Goal: Task Accomplishment & Management: Manage account settings

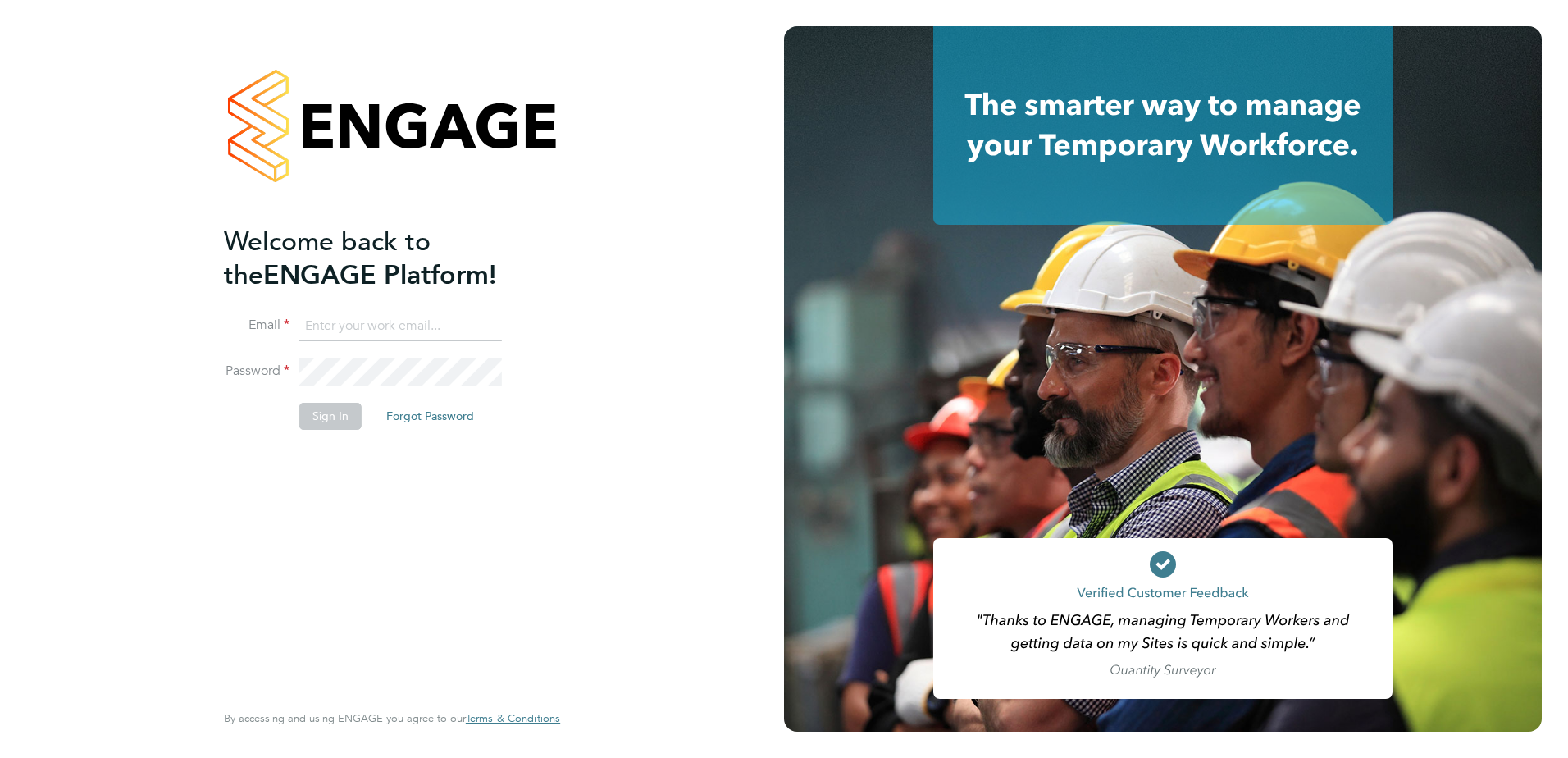
type input "[PERSON_NAME][EMAIL_ADDRESS][PERSON_NAME][DOMAIN_NAME]"
click at [343, 419] on button "Sign In" at bounding box center [330, 416] width 62 height 26
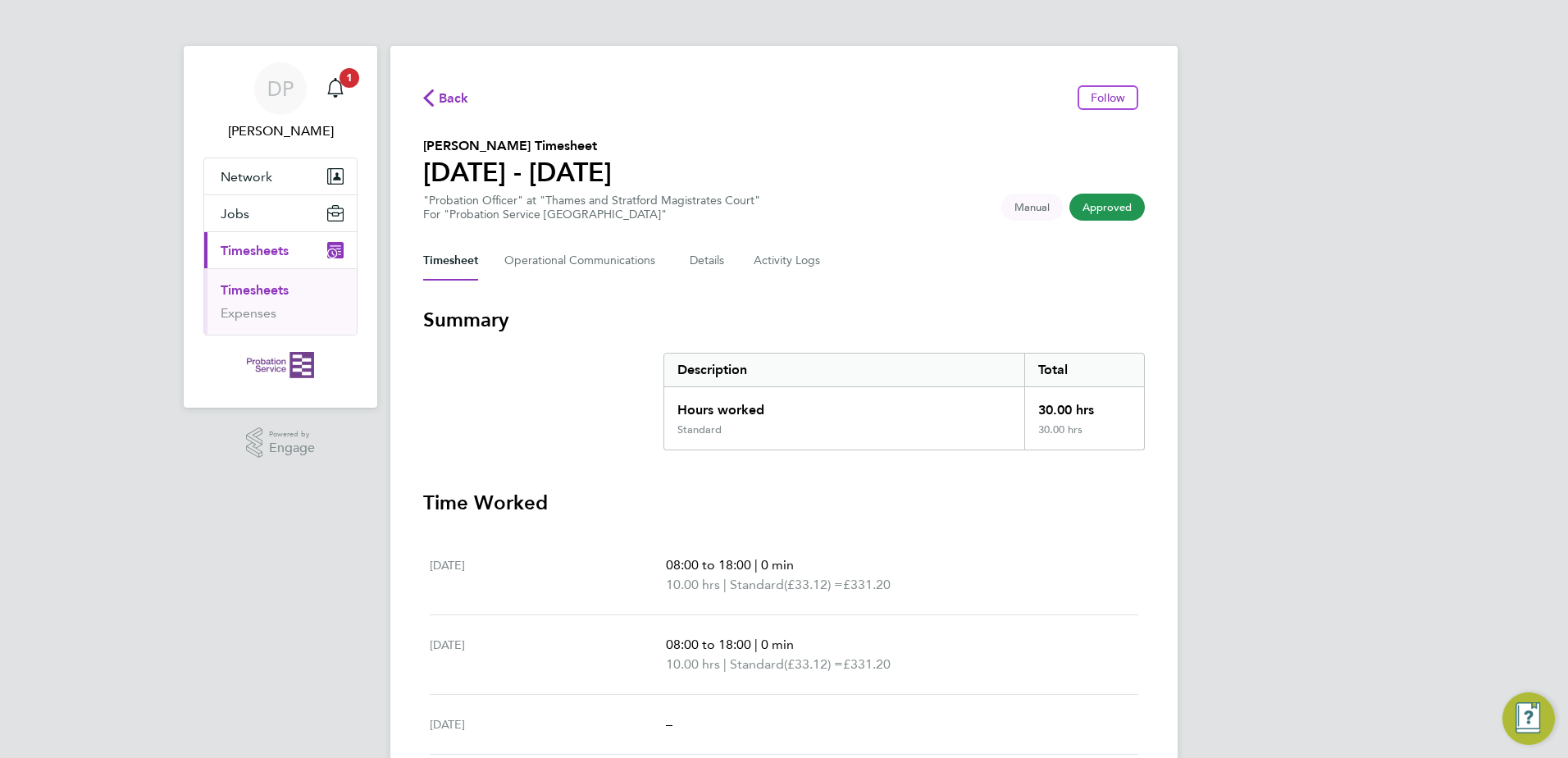
click at [1093, 203] on span "Approved" at bounding box center [1106, 207] width 75 height 27
click at [337, 82] on icon "Main navigation" at bounding box center [335, 87] width 20 height 20
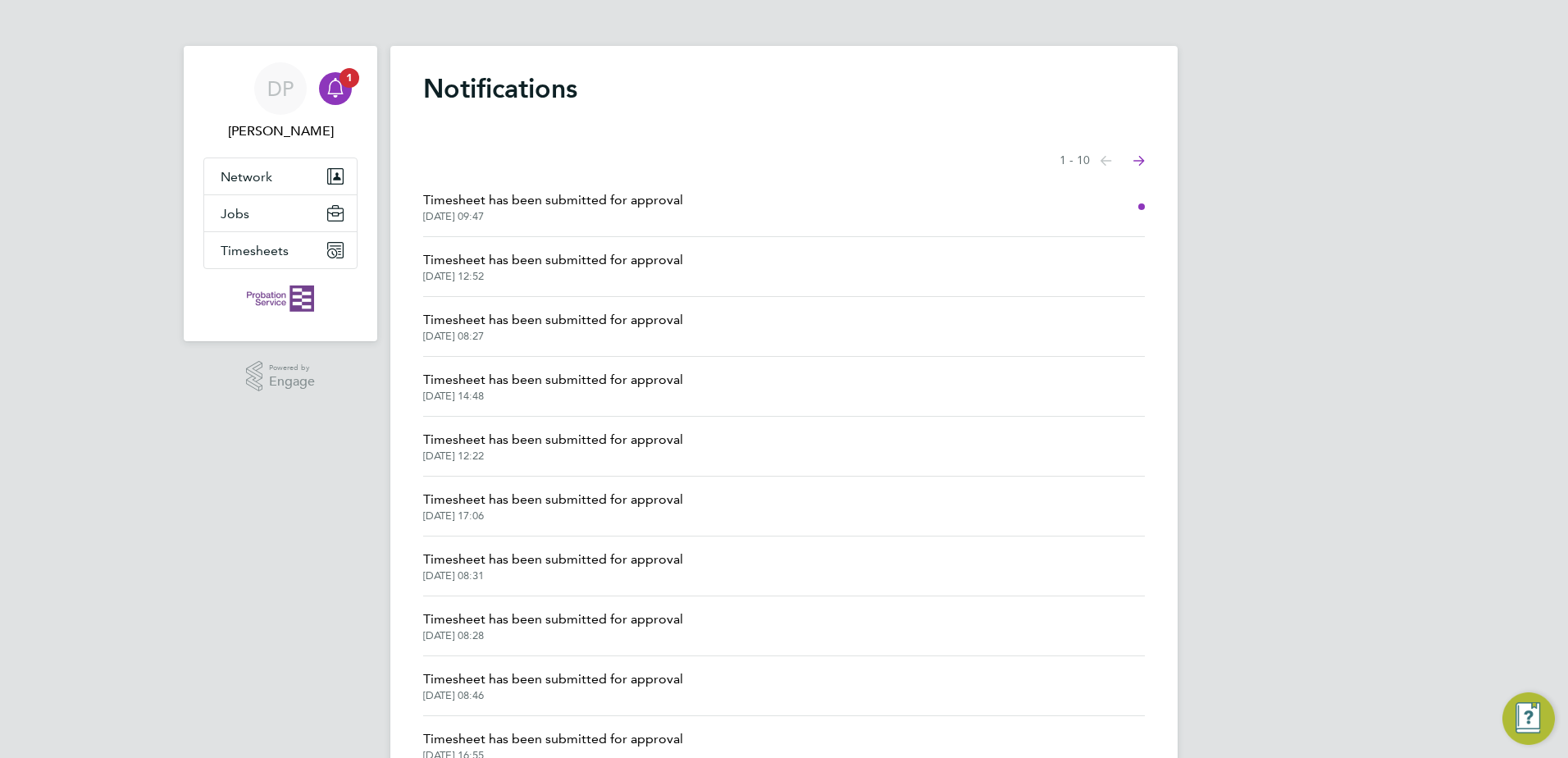
click at [537, 215] on span "[DATE] 09:47" at bounding box center [553, 216] width 260 height 13
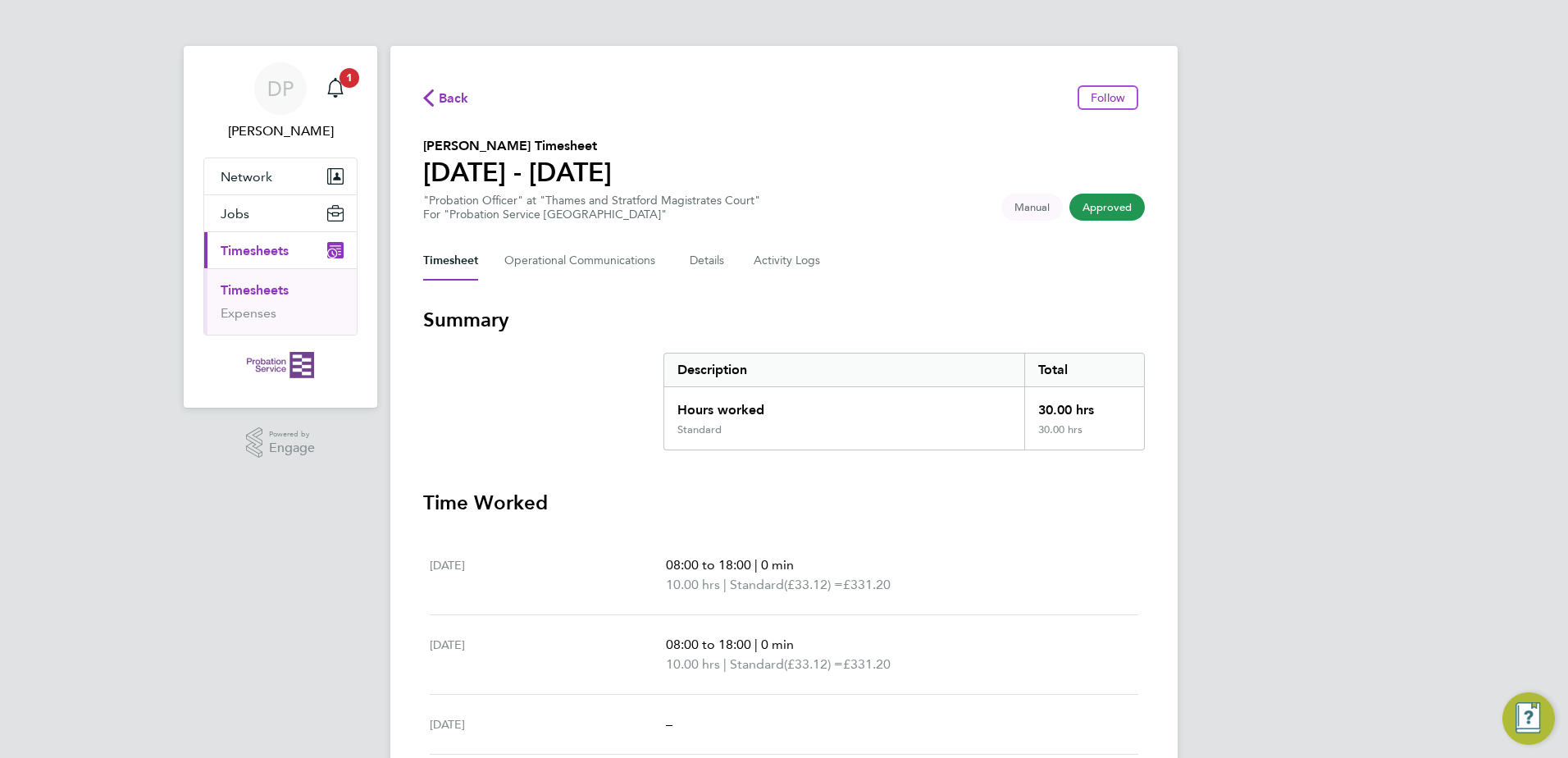
click at [1159, 188] on div "Back Follow [PERSON_NAME] Timesheet [DATE] - [DATE] "Probation Officer" at "Tha…" at bounding box center [784, 549] width 787 height 1007
click at [1136, 216] on span "Approved" at bounding box center [1106, 207] width 75 height 27
click at [335, 76] on div "Main navigation" at bounding box center [335, 88] width 33 height 33
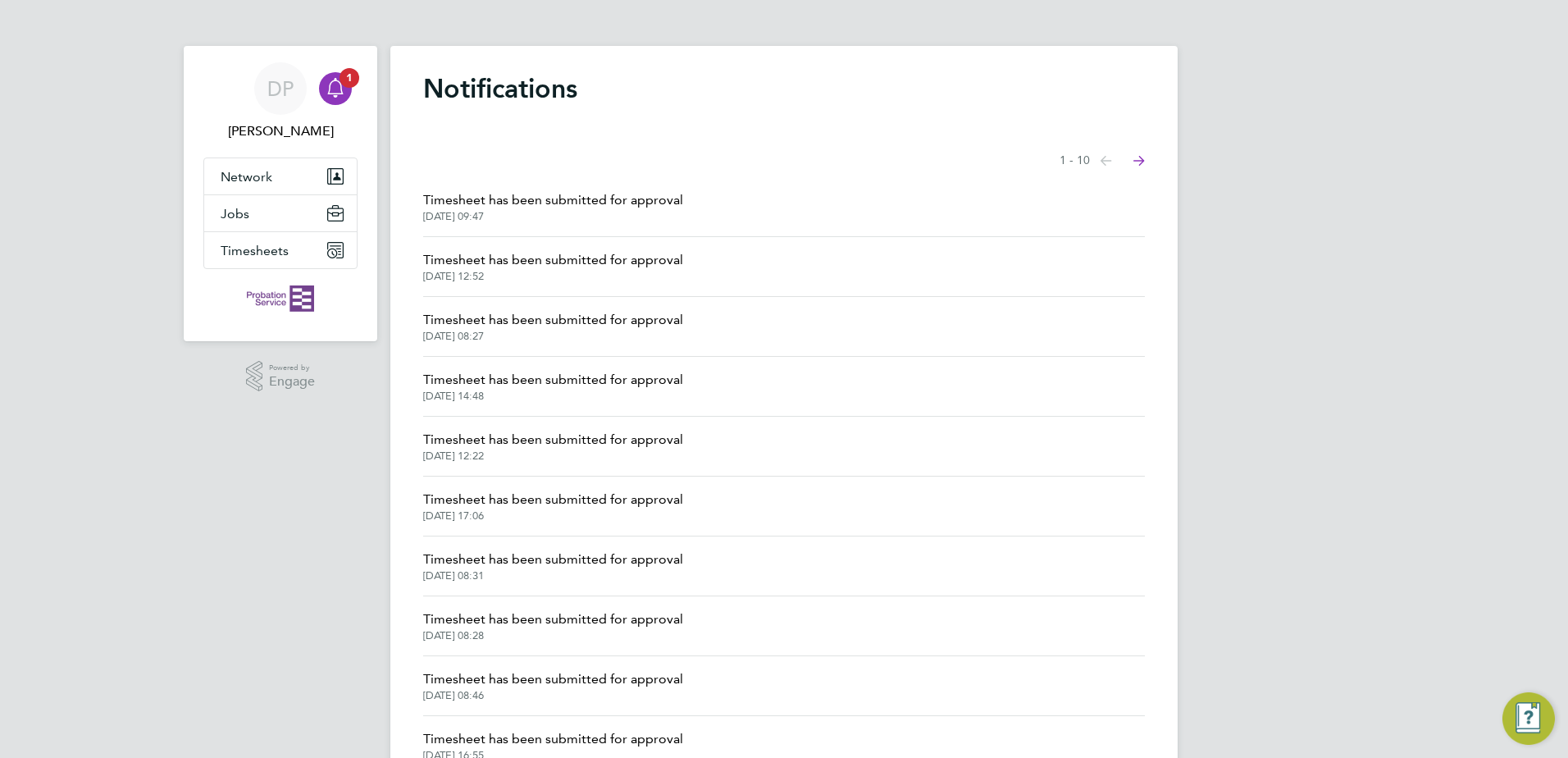
click at [850, 189] on li "Timesheet has been submitted for approval [DATE] 09:47" at bounding box center [784, 207] width 722 height 60
click at [267, 88] on span "DP" at bounding box center [280, 88] width 26 height 22
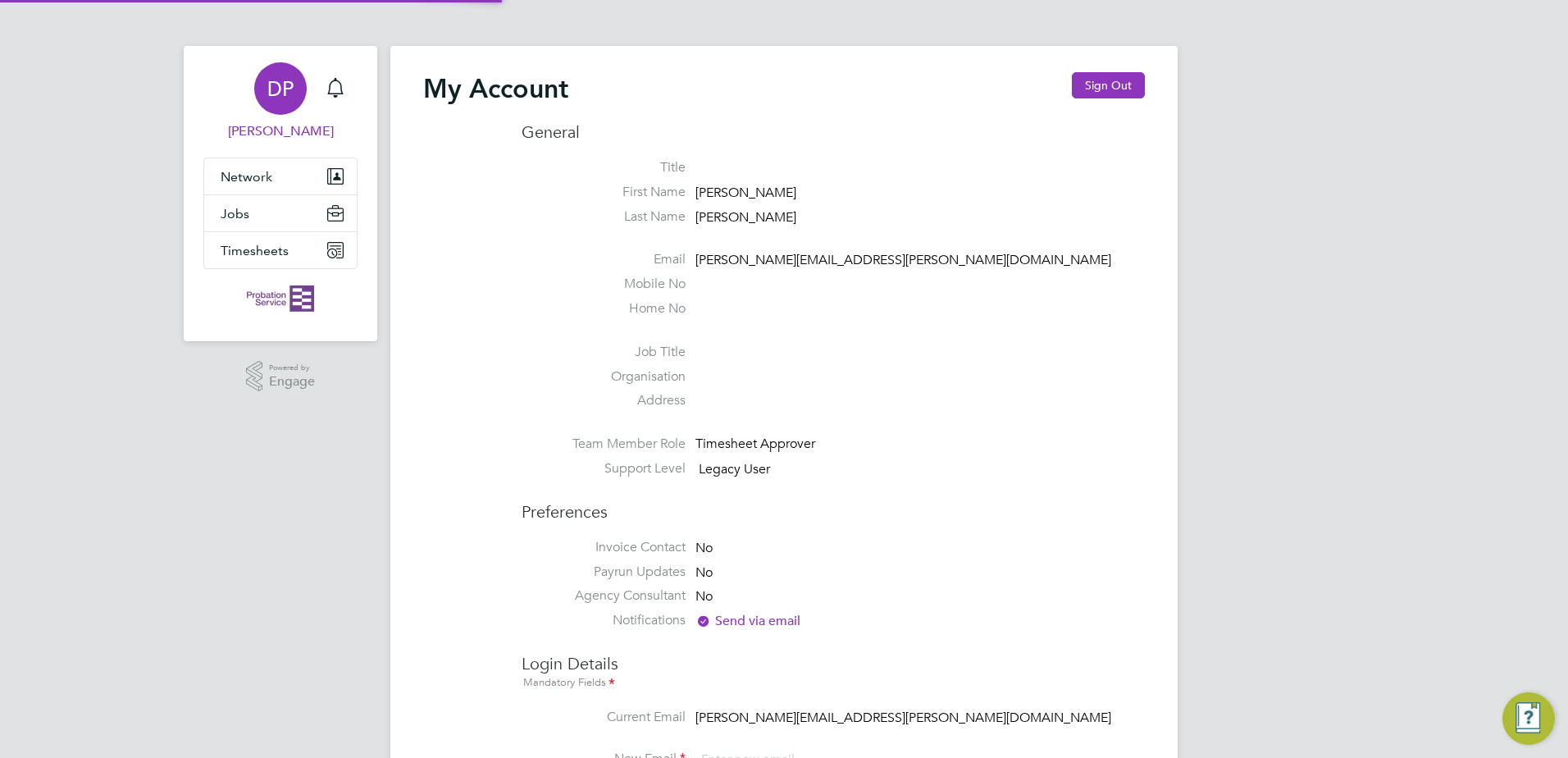
type input "[PERSON_NAME][EMAIL_ADDRESS][PERSON_NAME][DOMAIN_NAME]"
click at [269, 99] on span "DP" at bounding box center [280, 88] width 26 height 22
click at [1083, 84] on button "Sign Out" at bounding box center [1108, 85] width 73 height 26
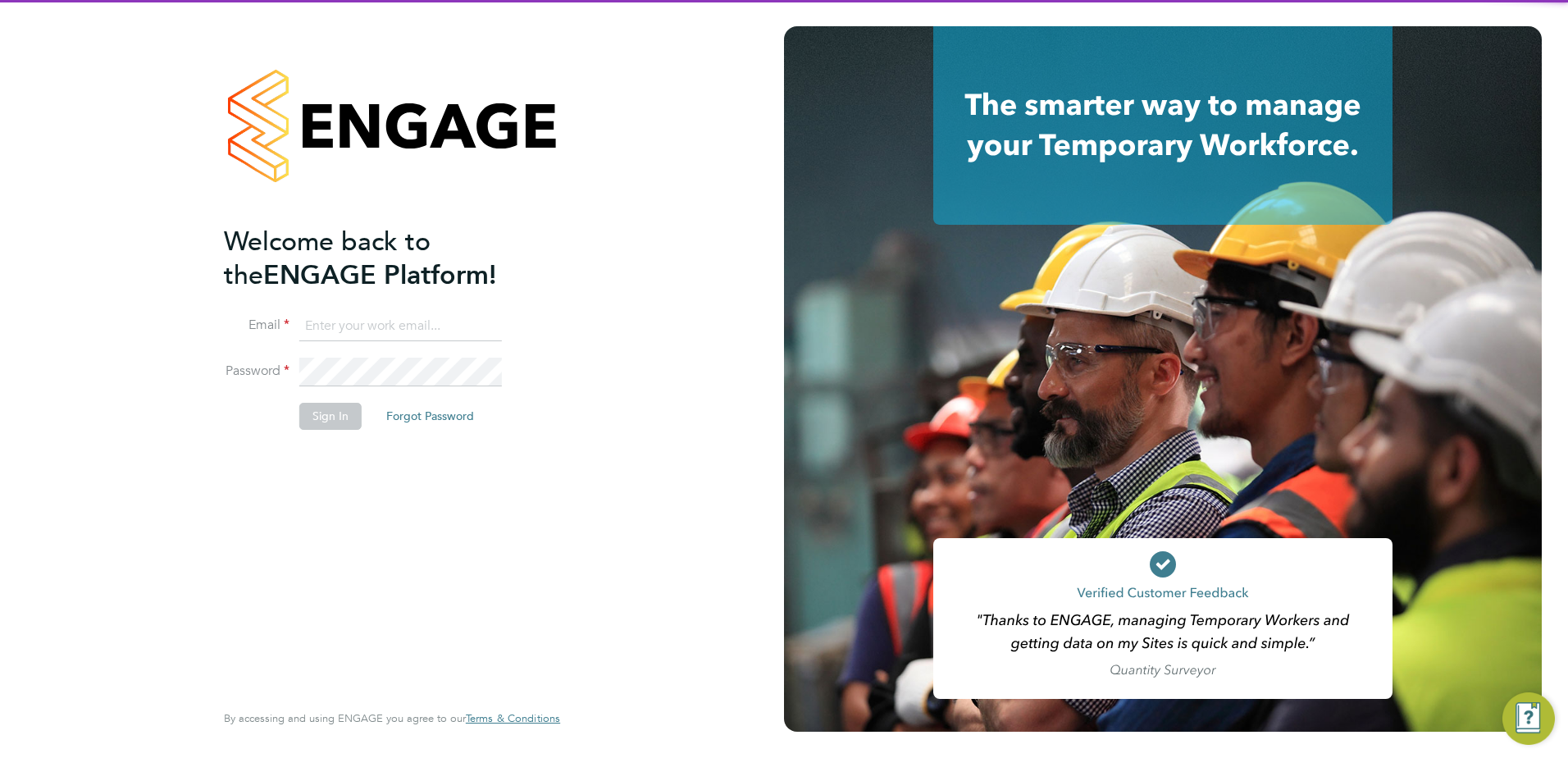
type input "[PERSON_NAME][EMAIL_ADDRESS][PERSON_NAME][DOMAIN_NAME]"
